Goal: Task Accomplishment & Management: Manage account settings

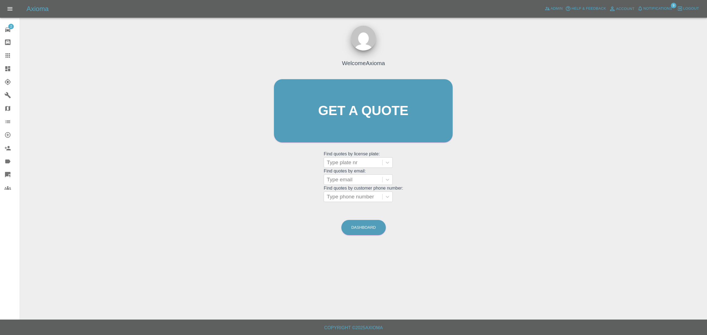
click at [6, 65] on link "Dashboard" at bounding box center [10, 68] width 20 height 13
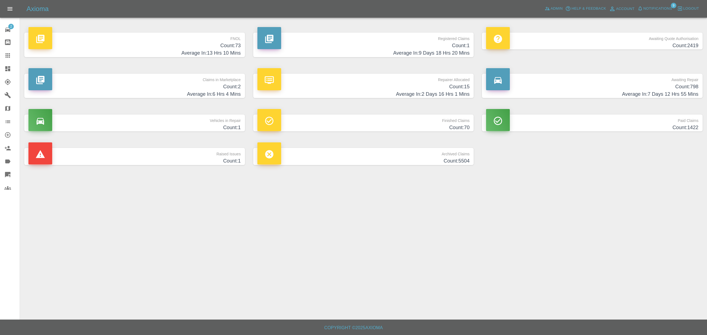
click at [198, 51] on h4 "Average In: 13 Hrs 10 Mins" at bounding box center [134, 52] width 212 height 7
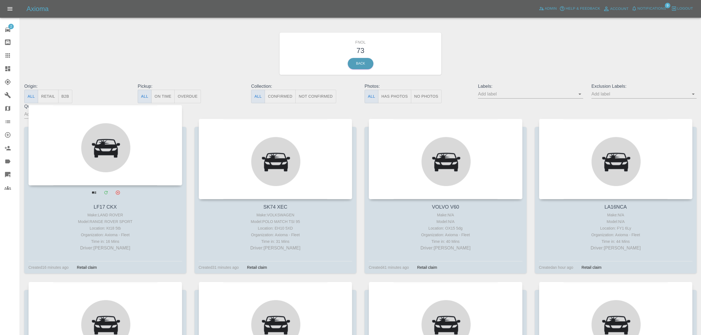
click at [135, 165] on div at bounding box center [105, 145] width 154 height 81
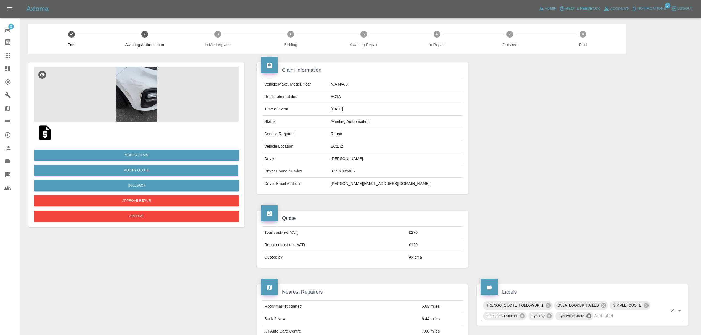
click at [589, 318] on icon at bounding box center [589, 316] width 5 height 5
click at [645, 306] on icon at bounding box center [646, 305] width 5 height 5
click at [151, 187] on button "Rollback" at bounding box center [136, 185] width 205 height 11
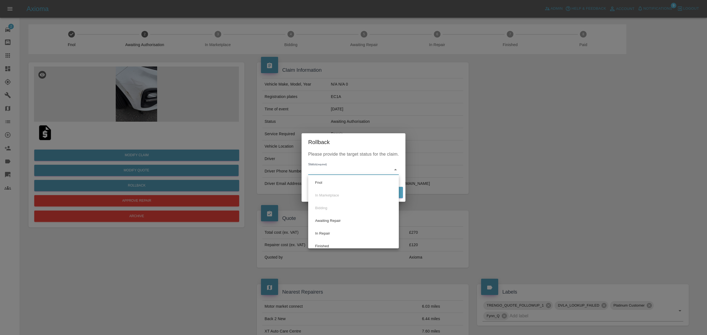
click at [350, 170] on body "Axioma Admin Help & Feedback Account Notifications 9 Logout 2 Repair home Bodys…" at bounding box center [353, 337] width 707 height 675
click at [345, 184] on li "Fnol" at bounding box center [354, 182] width 88 height 13
type input "fnol"
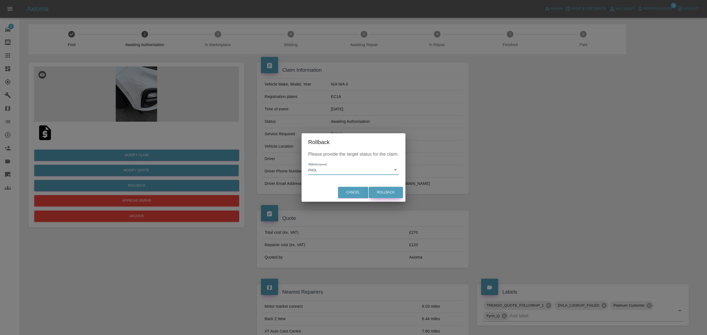
click at [384, 193] on button "Rollback" at bounding box center [386, 192] width 34 height 11
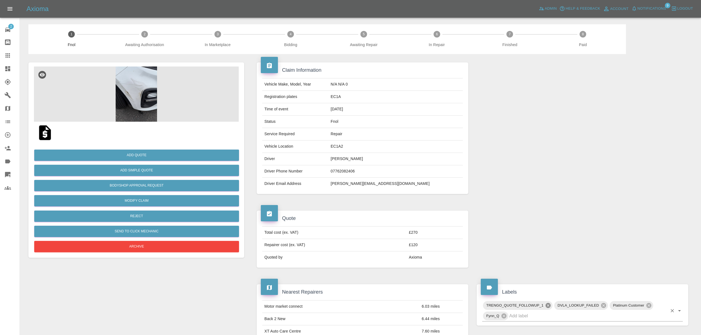
click at [547, 307] on icon at bounding box center [548, 305] width 5 height 5
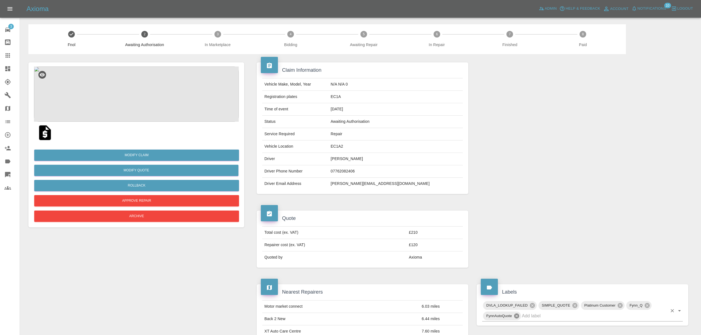
click at [518, 316] on icon at bounding box center [516, 316] width 5 height 5
click at [575, 307] on icon at bounding box center [575, 306] width 6 height 6
click at [158, 187] on button "Rollback" at bounding box center [136, 185] width 205 height 11
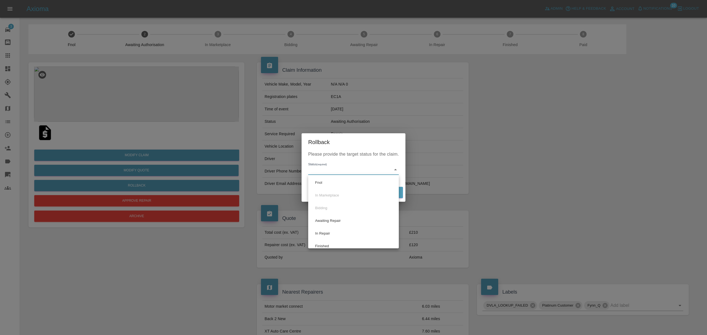
click at [351, 184] on li "Fnol" at bounding box center [354, 182] width 88 height 13
type input "fnol"
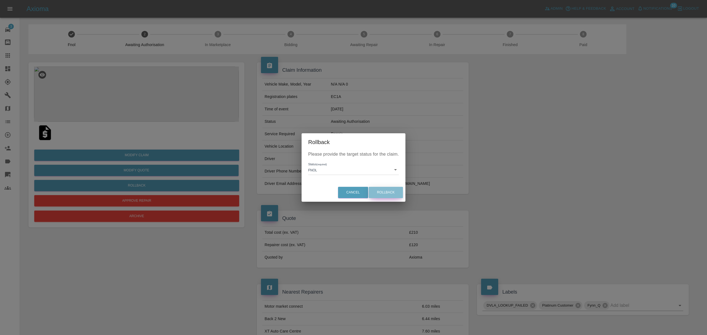
click at [398, 196] on button "Rollback" at bounding box center [386, 192] width 34 height 11
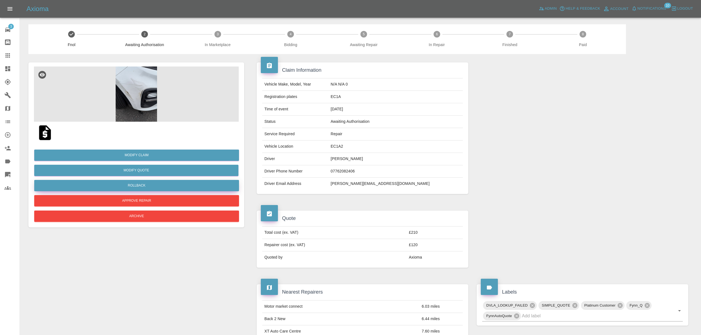
click at [154, 185] on button "Rollback" at bounding box center [136, 185] width 205 height 11
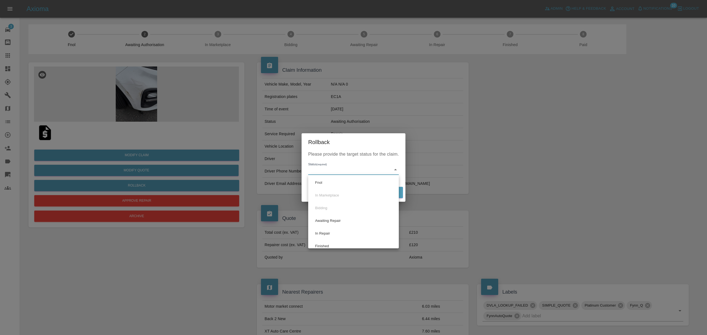
click at [360, 183] on li "Fnol" at bounding box center [354, 182] width 88 height 13
type input "fnol"
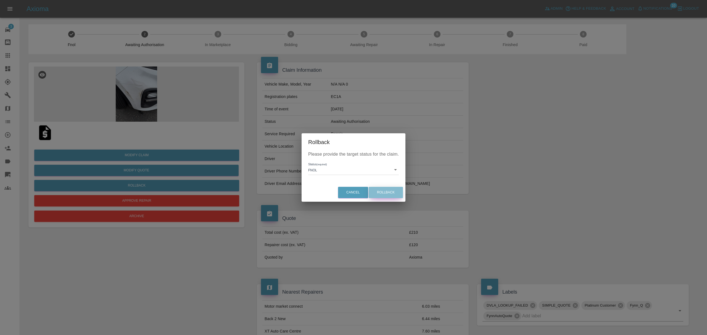
click at [390, 195] on button "Rollback" at bounding box center [386, 192] width 34 height 11
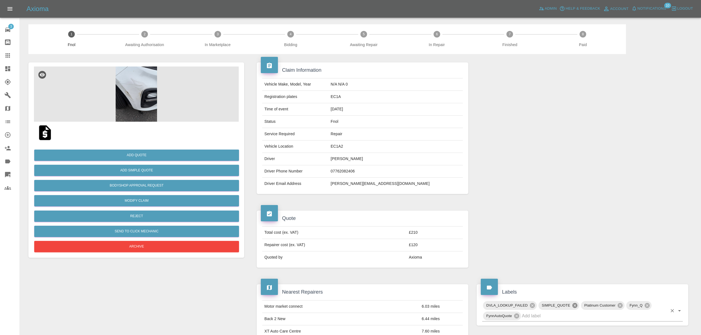
click at [574, 307] on icon at bounding box center [575, 306] width 6 height 6
click at [645, 306] on icon at bounding box center [644, 305] width 5 height 5
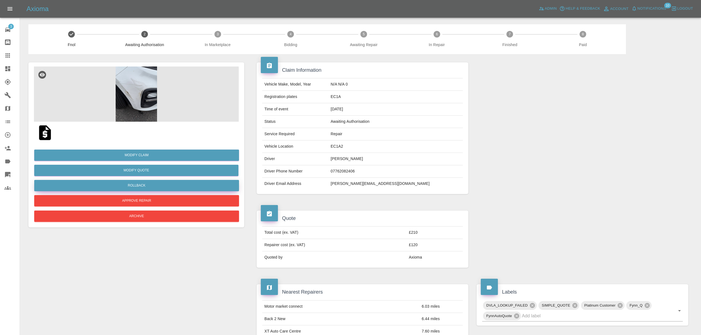
click at [145, 189] on button "Rollback" at bounding box center [136, 185] width 205 height 11
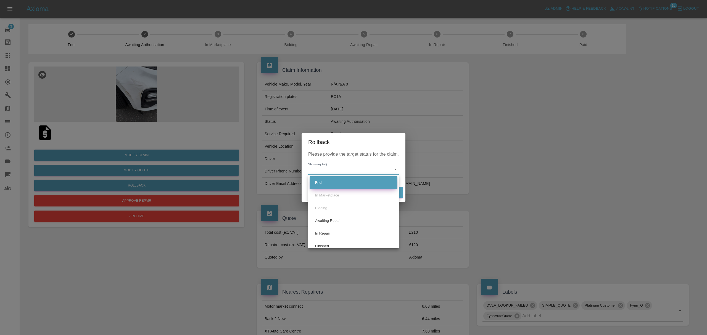
click at [359, 182] on li "Fnol" at bounding box center [354, 182] width 88 height 13
type input "fnol"
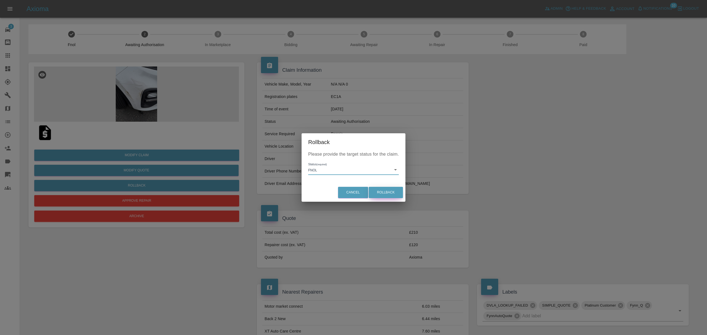
click at [390, 190] on button "Rollback" at bounding box center [386, 192] width 34 height 11
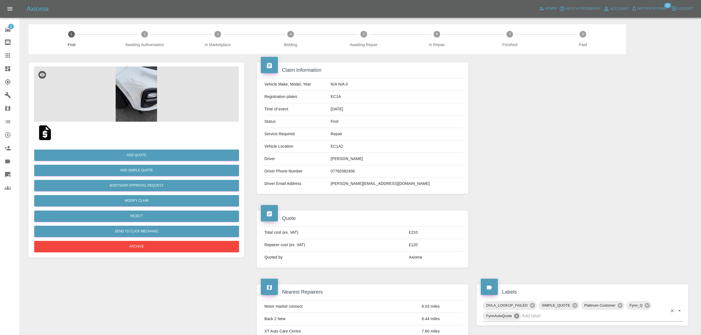
click at [516, 315] on icon at bounding box center [516, 316] width 5 height 5
click at [575, 305] on icon at bounding box center [575, 305] width 5 height 5
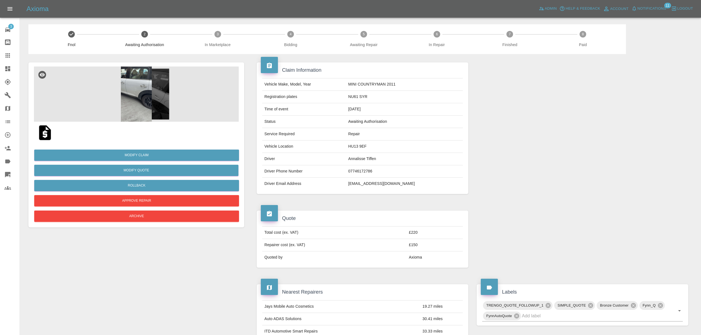
click at [141, 107] on img at bounding box center [136, 94] width 205 height 55
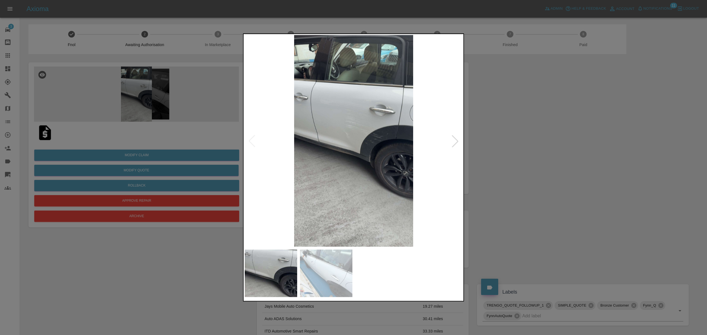
click at [452, 135] on div at bounding box center [455, 141] width 12 height 12
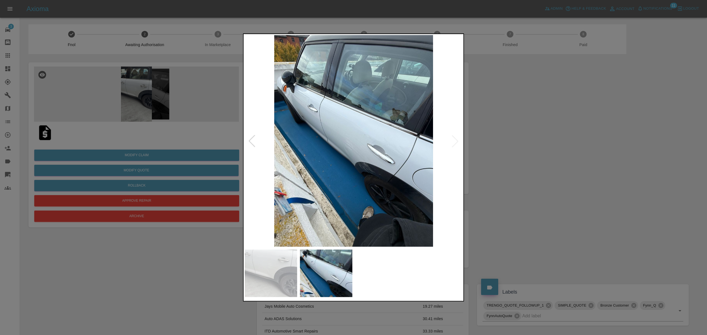
click at [456, 144] on img at bounding box center [354, 141] width 218 height 212
drag, startPoint x: 526, startPoint y: 140, endPoint x: 471, endPoint y: 144, distance: 55.4
click at [526, 140] on div at bounding box center [353, 167] width 707 height 335
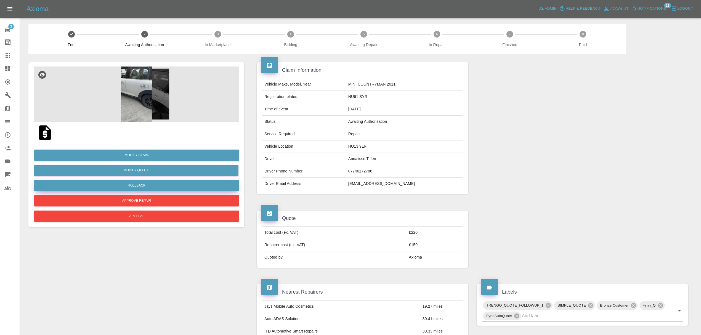
click at [139, 187] on button "Rollback" at bounding box center [136, 185] width 205 height 11
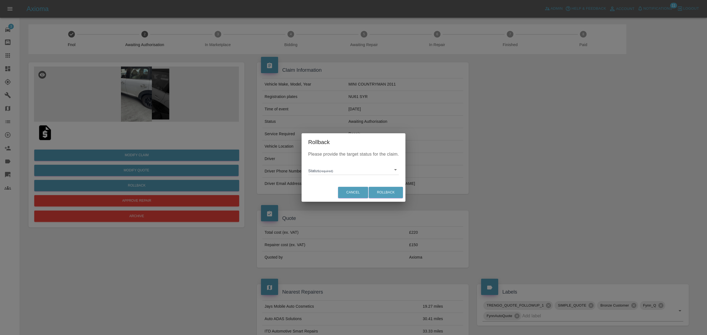
click at [338, 173] on body "Axioma Admin Help & Feedback Account Notifications 11 Logout 3 Repair home Body…" at bounding box center [353, 302] width 707 height 604
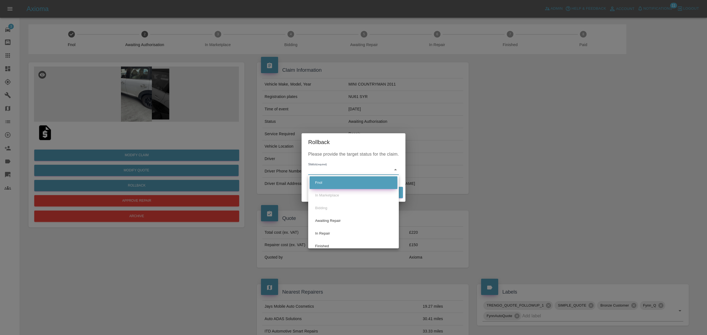
click at [334, 181] on li "Fnol" at bounding box center [354, 182] width 88 height 13
type input "fnol"
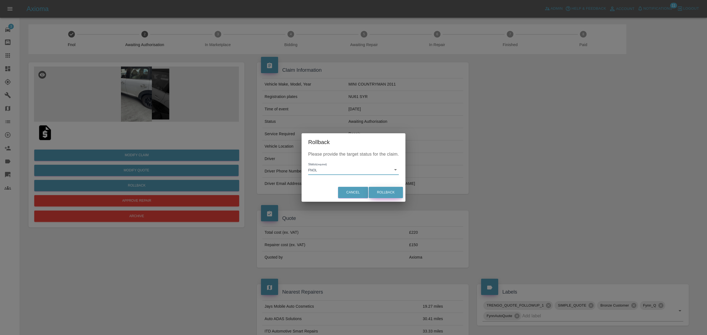
click at [387, 192] on button "Rollback" at bounding box center [386, 192] width 34 height 11
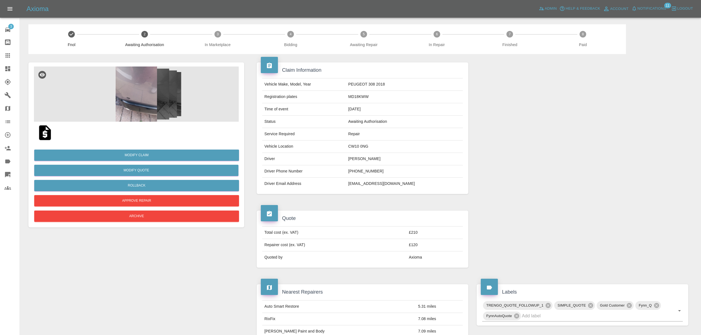
click at [127, 94] on img at bounding box center [136, 94] width 205 height 55
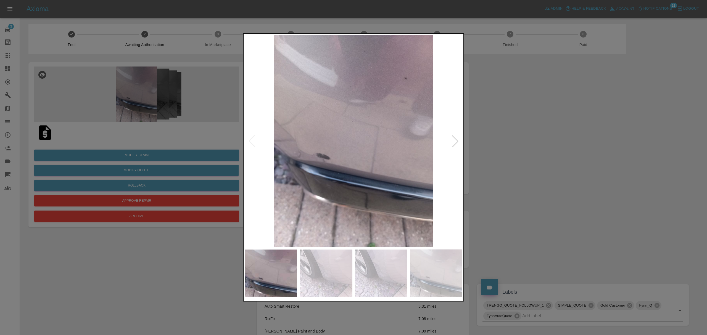
click at [458, 142] on div at bounding box center [455, 141] width 12 height 12
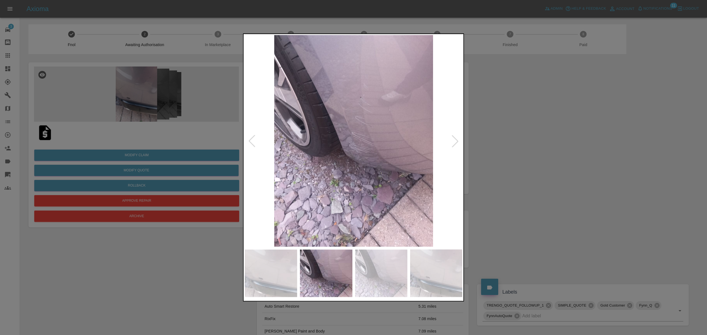
click at [458, 142] on div at bounding box center [455, 141] width 12 height 12
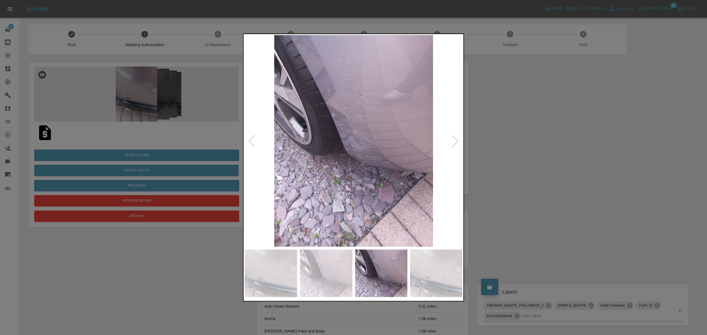
click at [458, 142] on div at bounding box center [455, 141] width 12 height 12
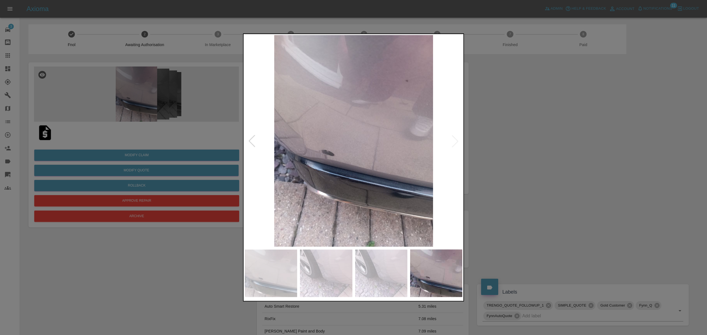
click at [458, 142] on img at bounding box center [354, 141] width 218 height 212
click at [522, 142] on div at bounding box center [353, 167] width 707 height 335
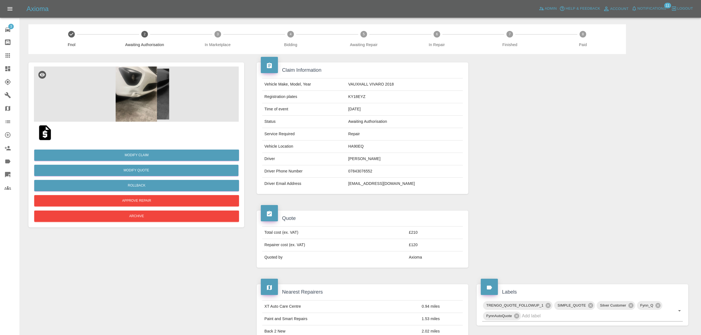
click at [137, 87] on img at bounding box center [136, 94] width 205 height 55
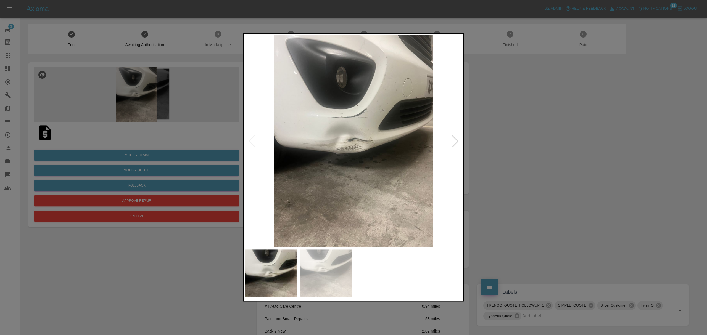
click at [459, 144] on div at bounding box center [455, 141] width 12 height 12
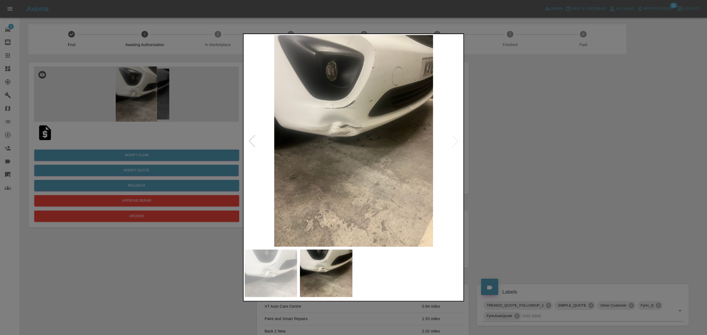
click at [520, 170] on div at bounding box center [353, 167] width 707 height 335
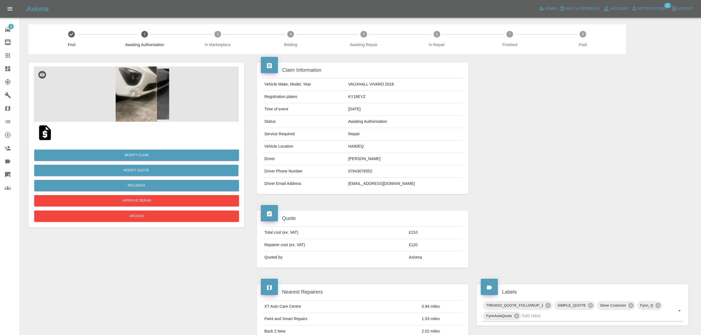
click at [122, 82] on img at bounding box center [136, 94] width 205 height 55
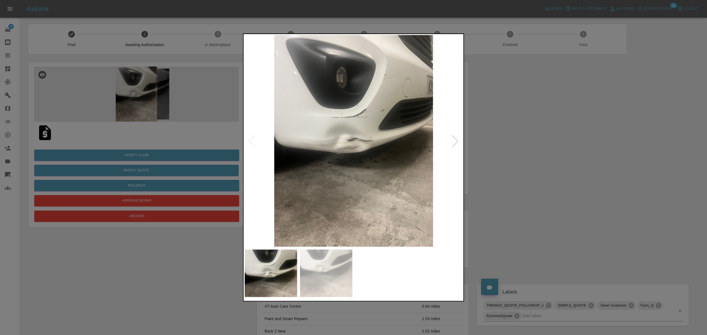
click at [454, 137] on div at bounding box center [455, 141] width 12 height 12
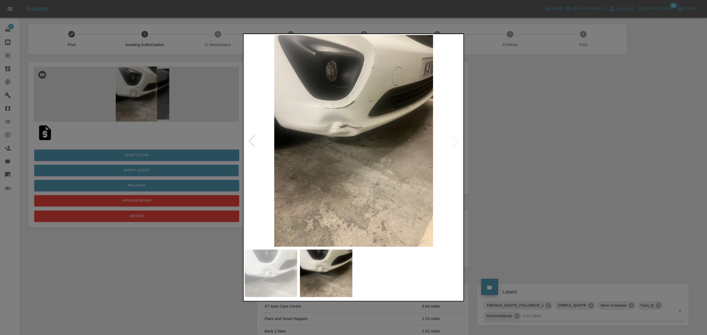
click at [533, 137] on div at bounding box center [353, 167] width 707 height 335
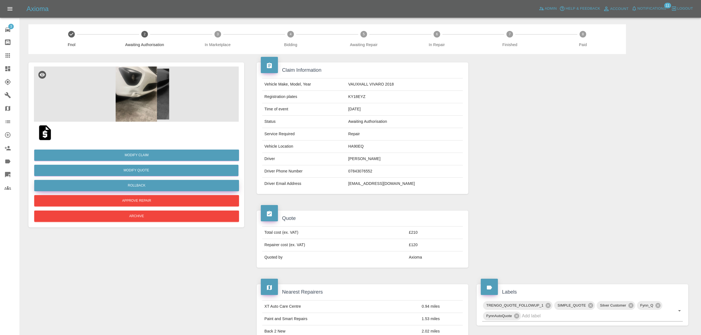
click at [146, 186] on button "Rollback" at bounding box center [136, 185] width 205 height 11
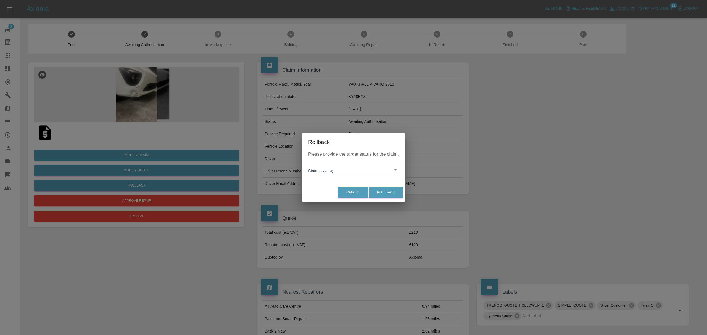
click at [345, 174] on body "Axioma Admin Help & Feedback Account Notifications 11 Logout 3 Repair home Body…" at bounding box center [353, 302] width 707 height 604
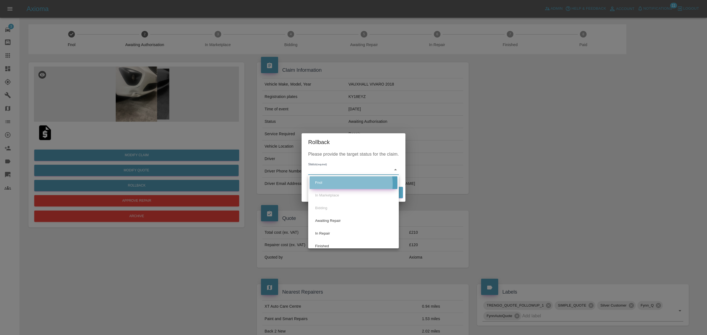
click at [337, 184] on li "Fnol" at bounding box center [354, 182] width 88 height 13
type input "fnol"
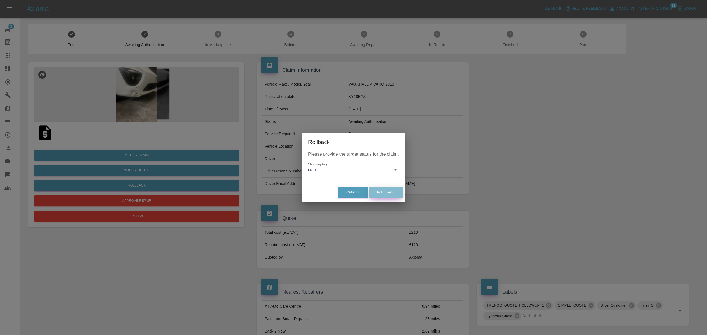
click at [389, 194] on button "Rollback" at bounding box center [386, 192] width 34 height 11
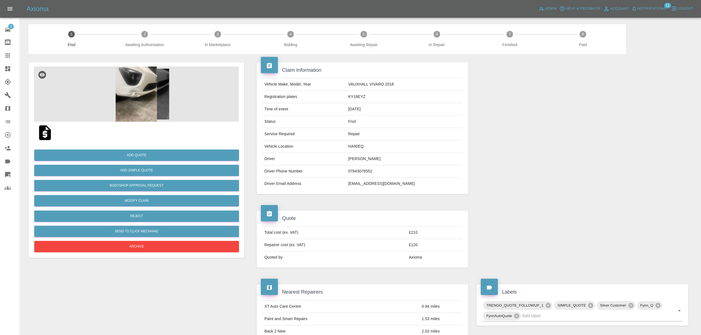
click at [656, 8] on span "Notifications" at bounding box center [652, 9] width 29 height 6
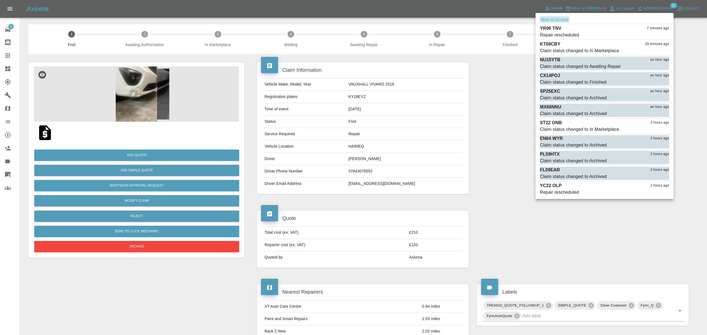
click at [543, 17] on button "Mark all as read" at bounding box center [554, 19] width 29 height 6
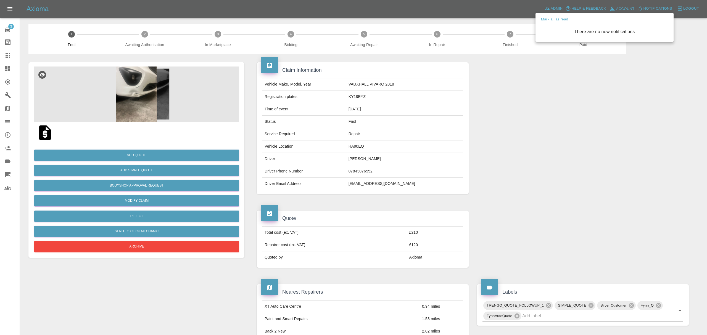
click at [484, 143] on div at bounding box center [353, 167] width 707 height 335
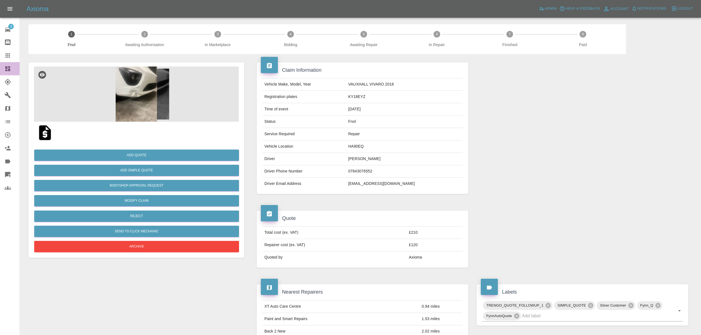
click at [7, 65] on icon at bounding box center [7, 68] width 7 height 7
